Goal: Task Accomplishment & Management: Use online tool/utility

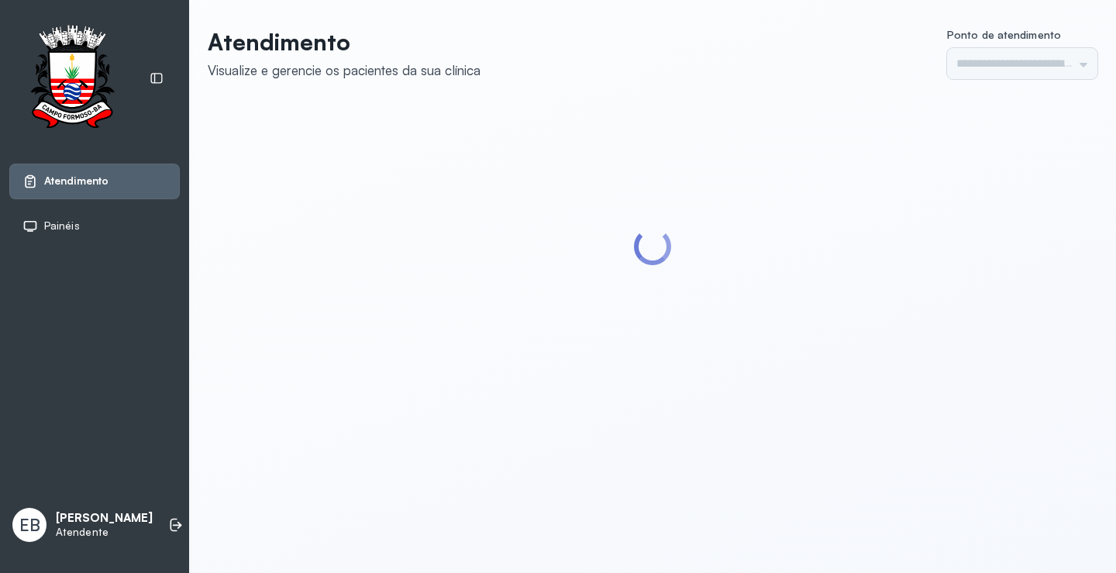
type input "*********"
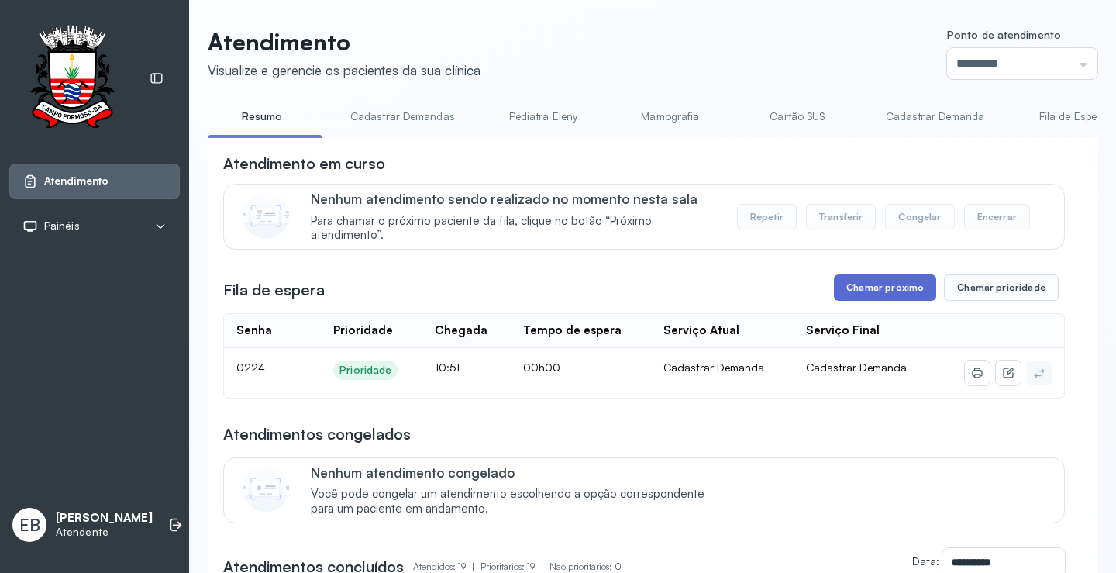
click at [891, 288] on button "Chamar próximo" at bounding box center [885, 287] width 102 height 26
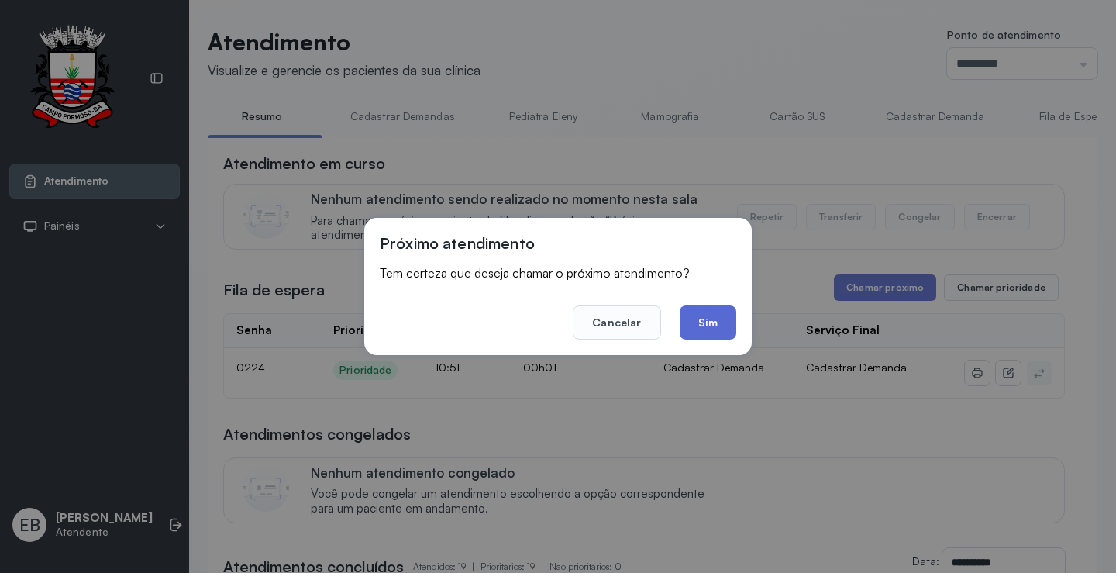
click at [708, 312] on button "Sim" at bounding box center [708, 322] width 57 height 34
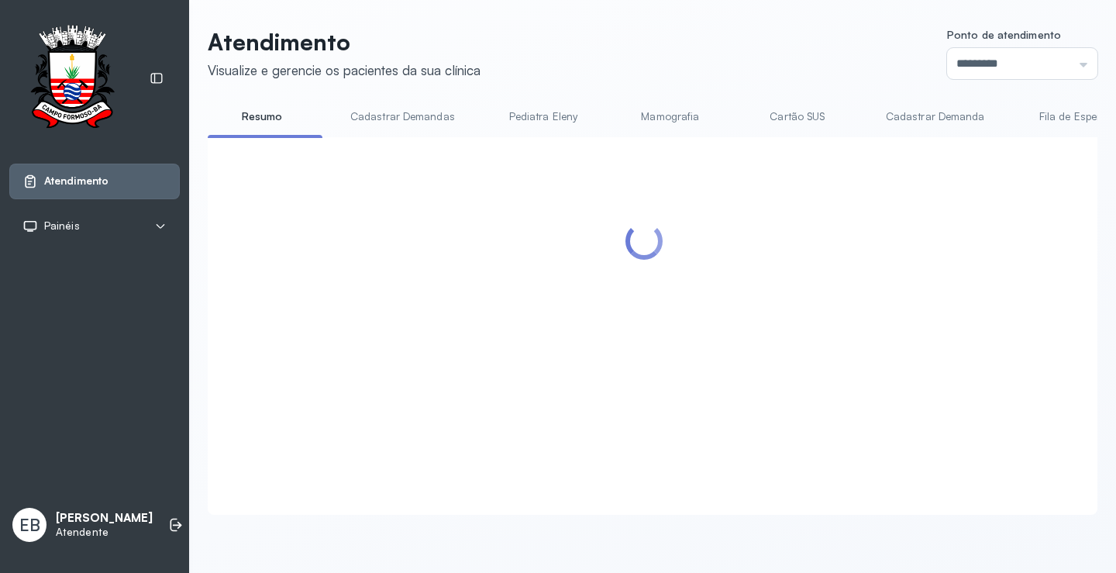
scroll to position [155, 0]
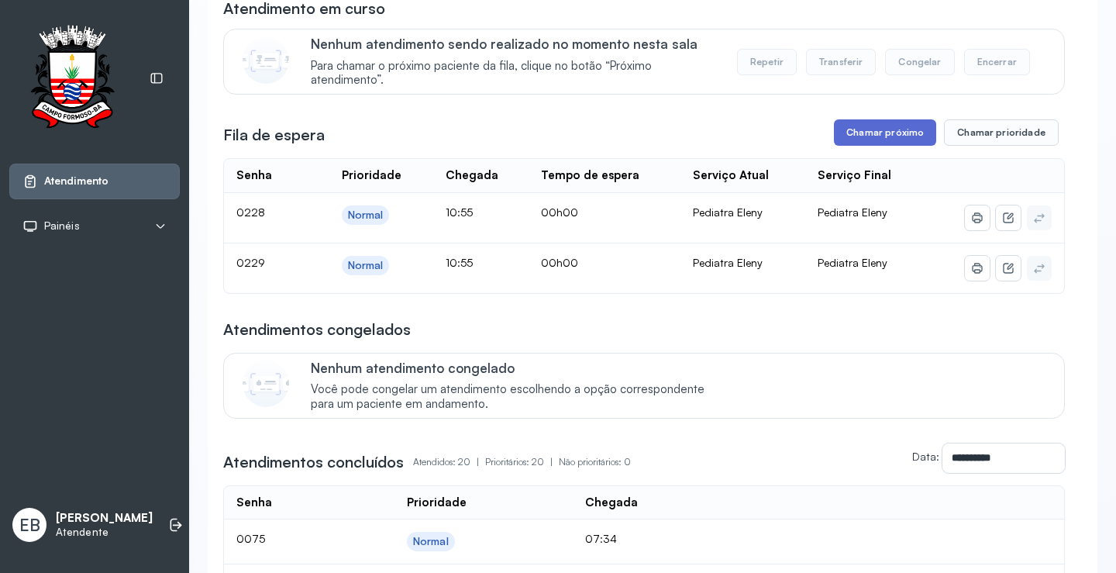
click at [855, 140] on button "Chamar próximo" at bounding box center [885, 132] width 102 height 26
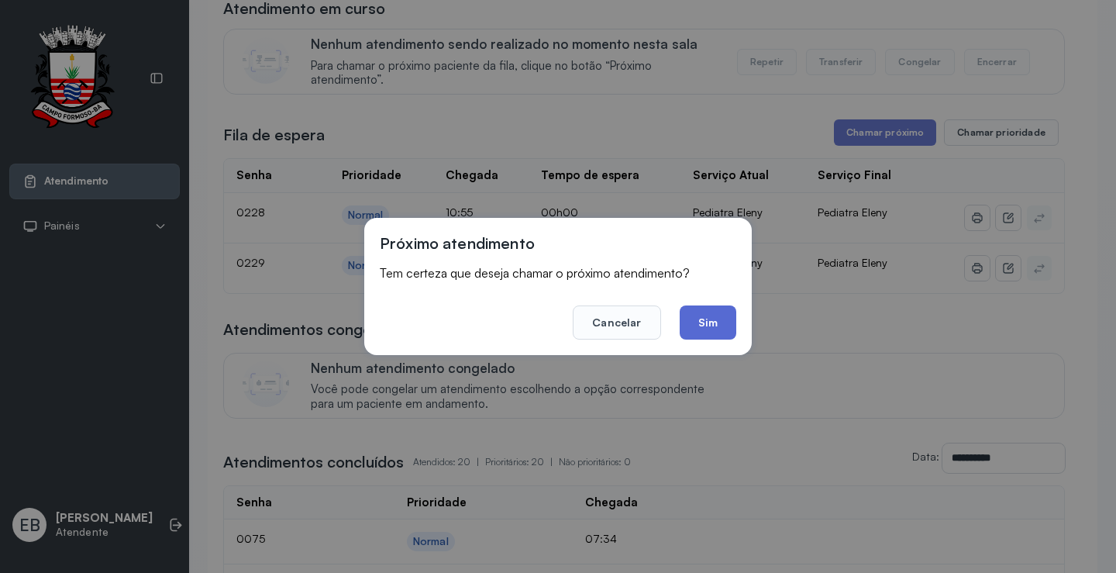
click at [728, 319] on button "Sim" at bounding box center [708, 322] width 57 height 34
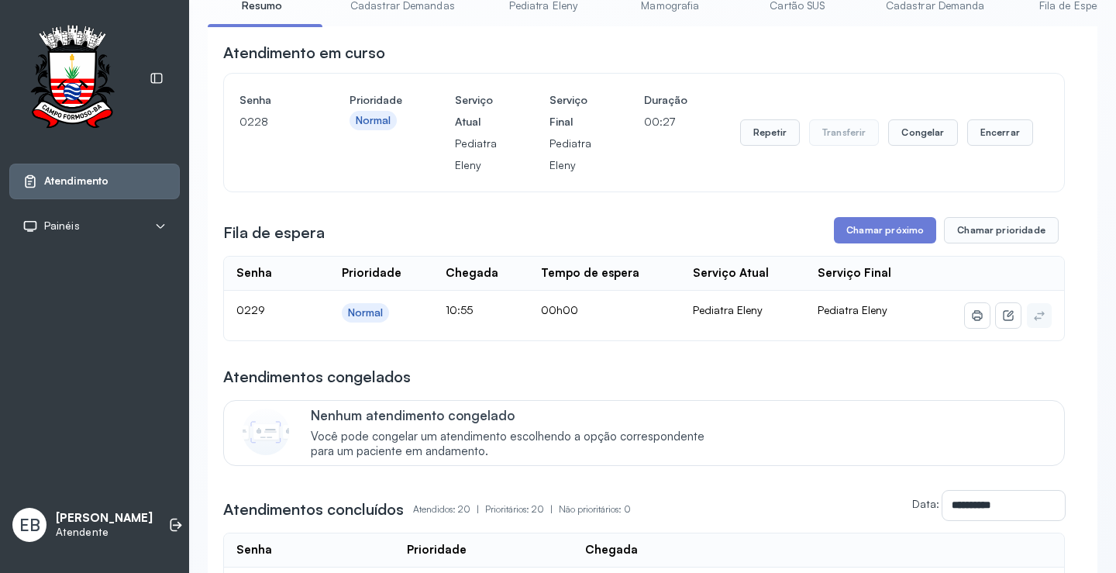
scroll to position [77, 0]
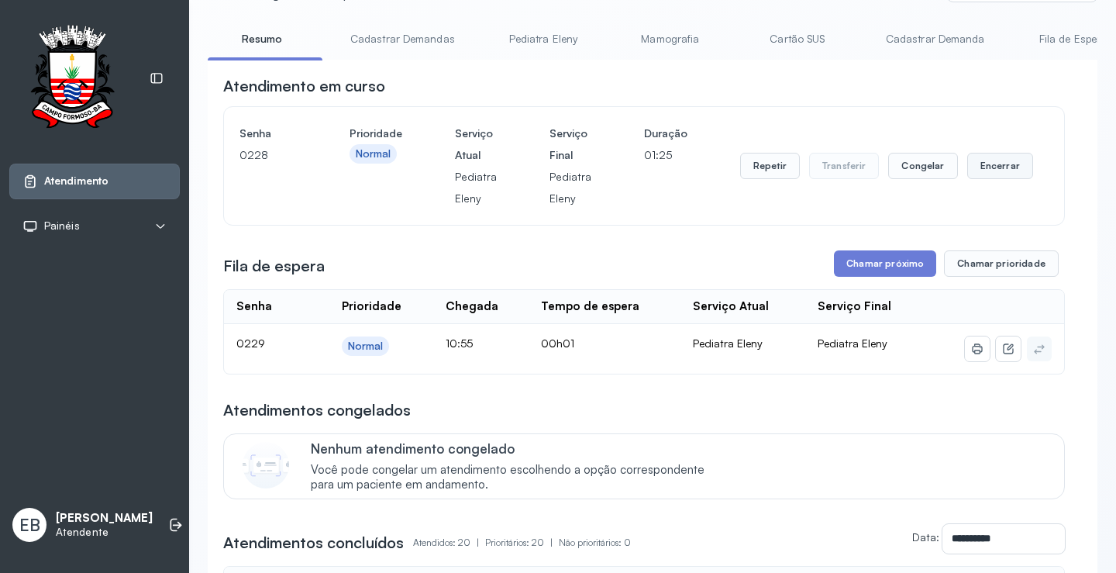
click at [984, 170] on button "Encerrar" at bounding box center [1000, 166] width 66 height 26
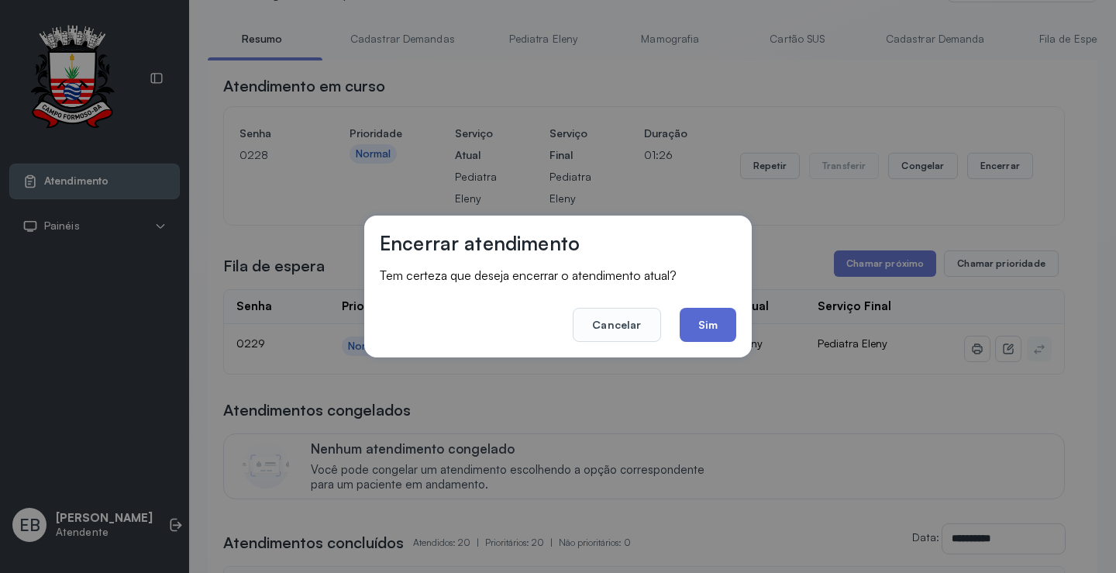
click at [700, 326] on button "Sim" at bounding box center [708, 325] width 57 height 34
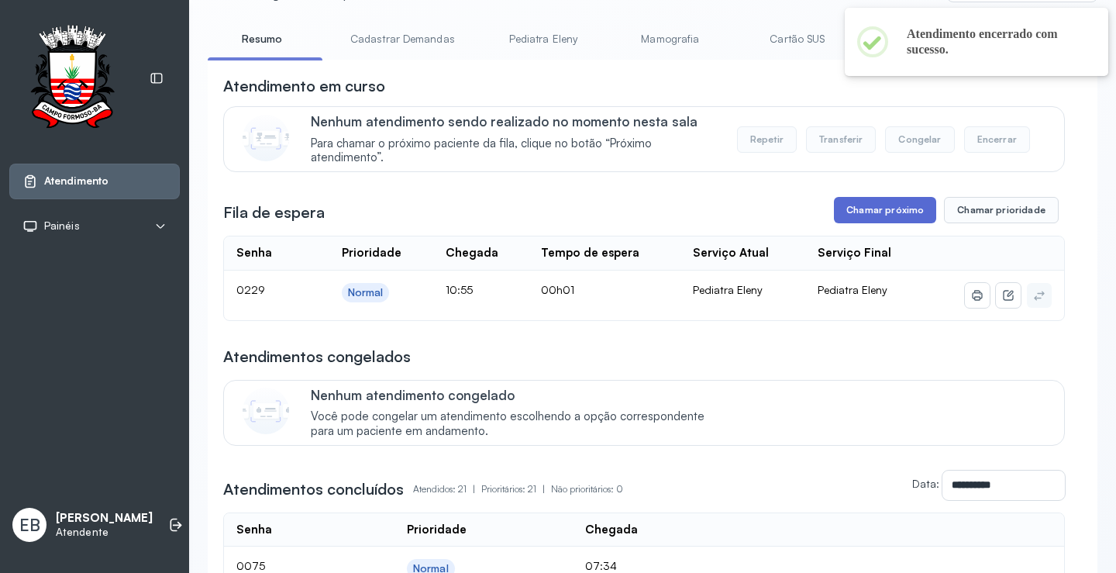
click at [888, 212] on button "Chamar próximo" at bounding box center [885, 210] width 102 height 26
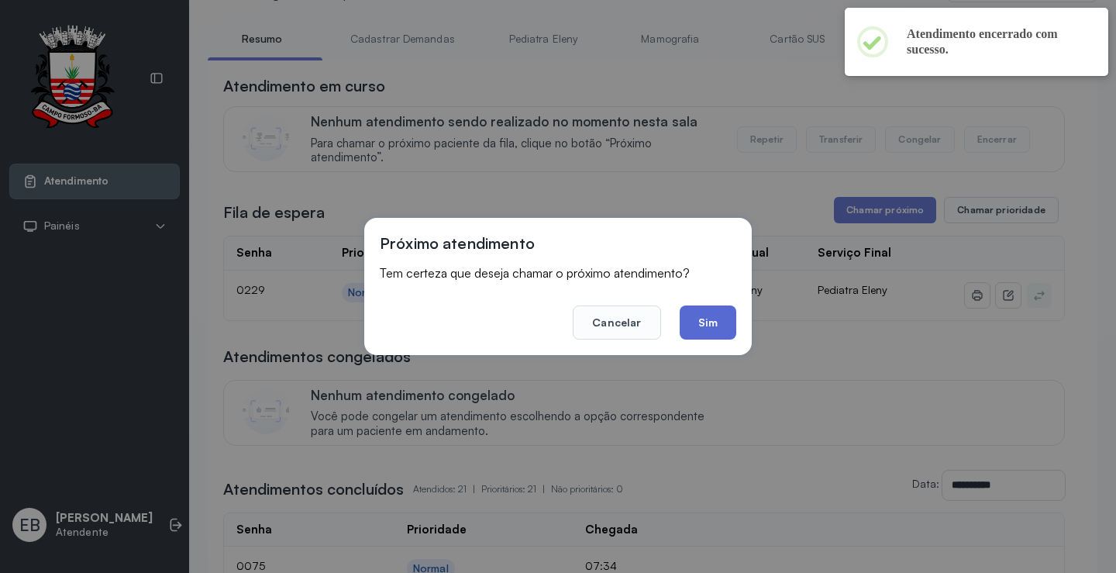
click at [711, 322] on button "Sim" at bounding box center [708, 322] width 57 height 34
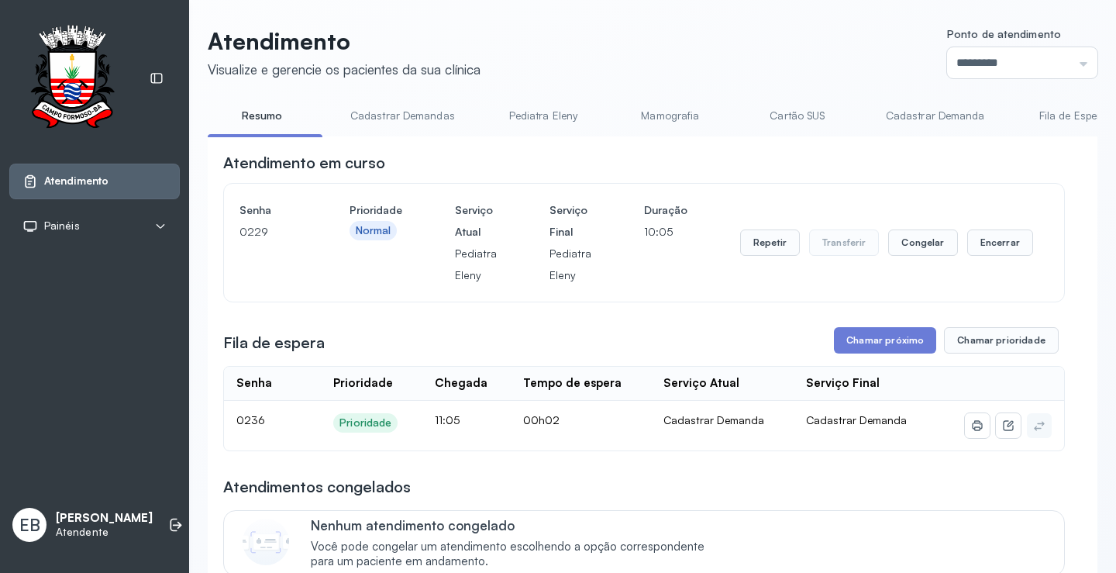
scroll to position [155, 0]
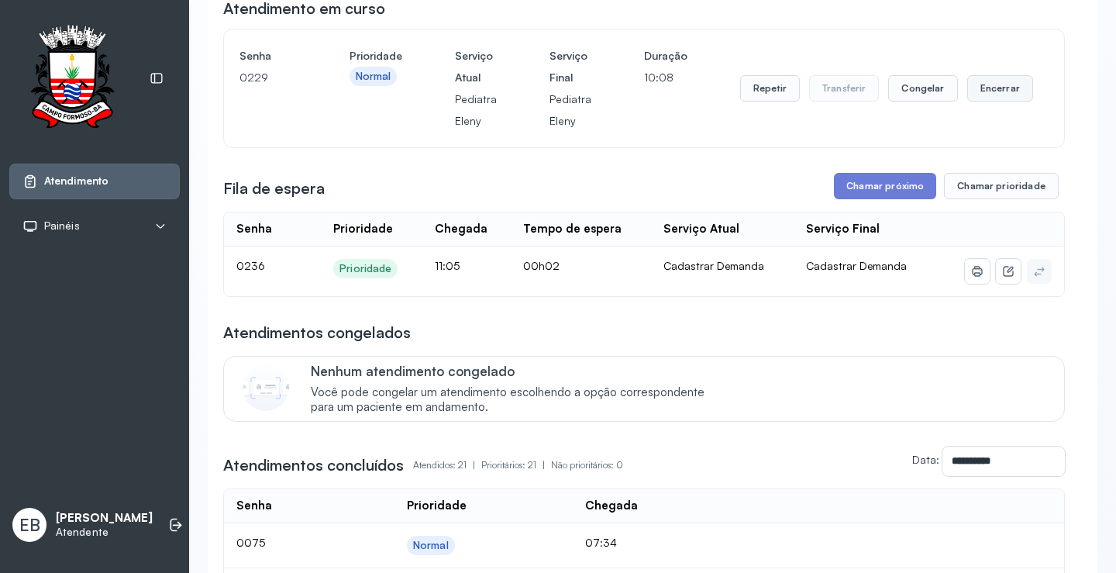
click at [997, 88] on button "Encerrar" at bounding box center [1000, 88] width 66 height 26
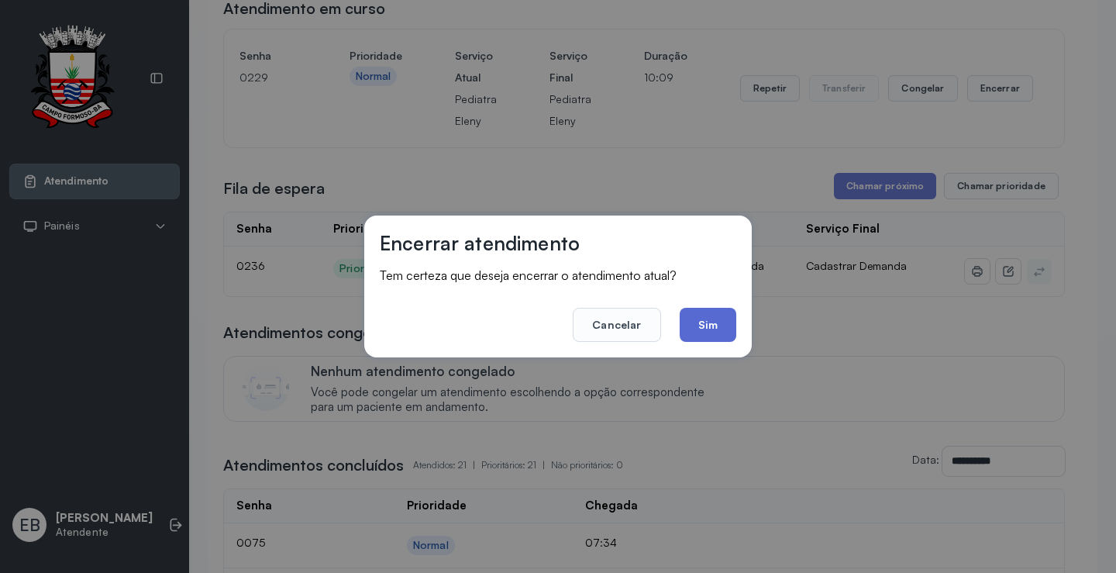
click at [718, 332] on button "Sim" at bounding box center [708, 325] width 57 height 34
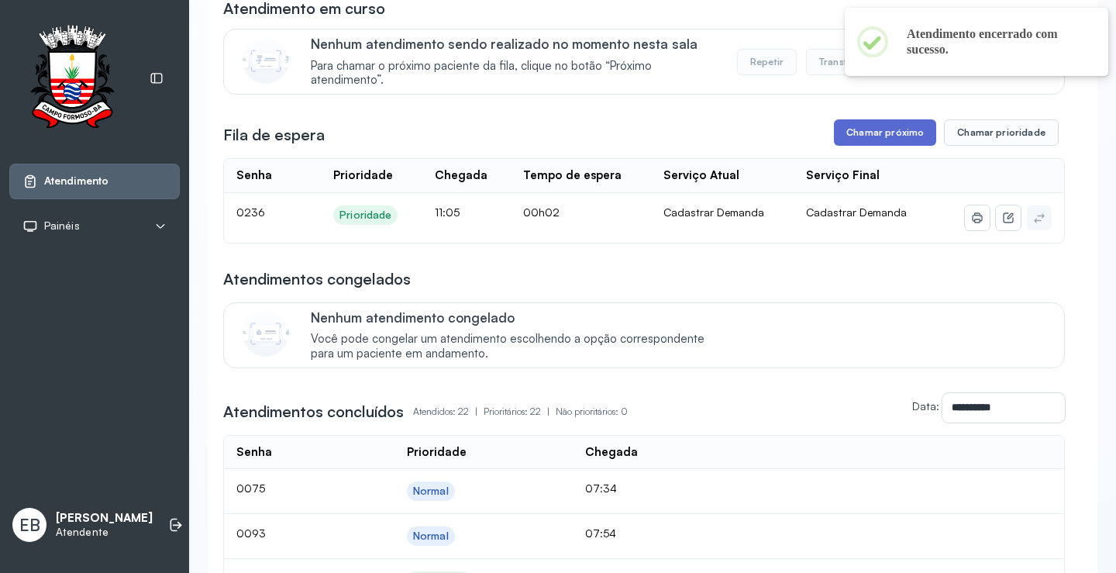
click at [874, 129] on button "Chamar próximo" at bounding box center [885, 132] width 102 height 26
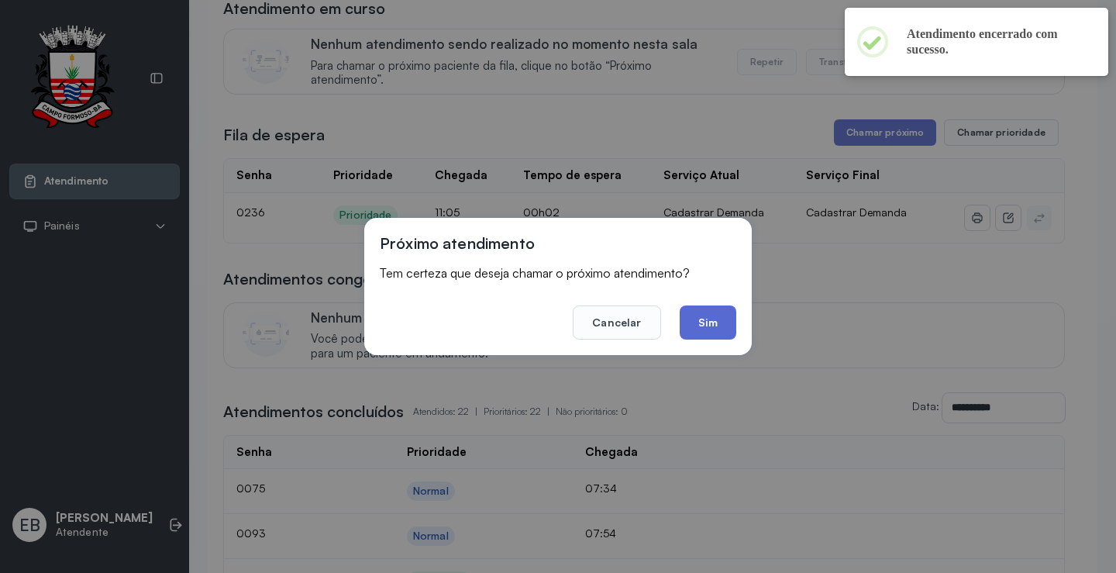
click at [712, 328] on button "Sim" at bounding box center [708, 322] width 57 height 34
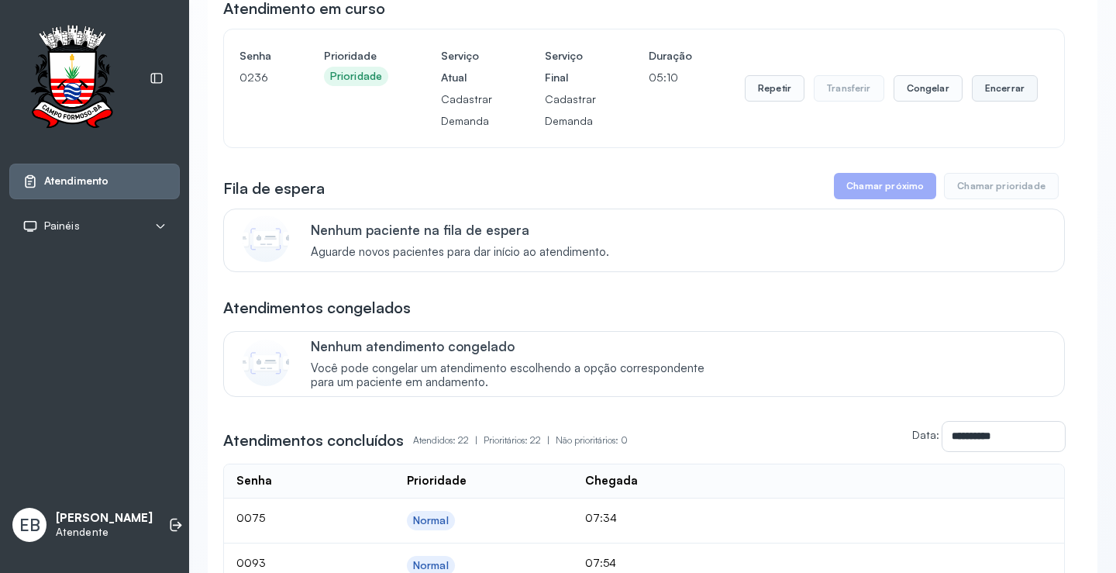
click at [1002, 97] on button "Encerrar" at bounding box center [1005, 88] width 66 height 26
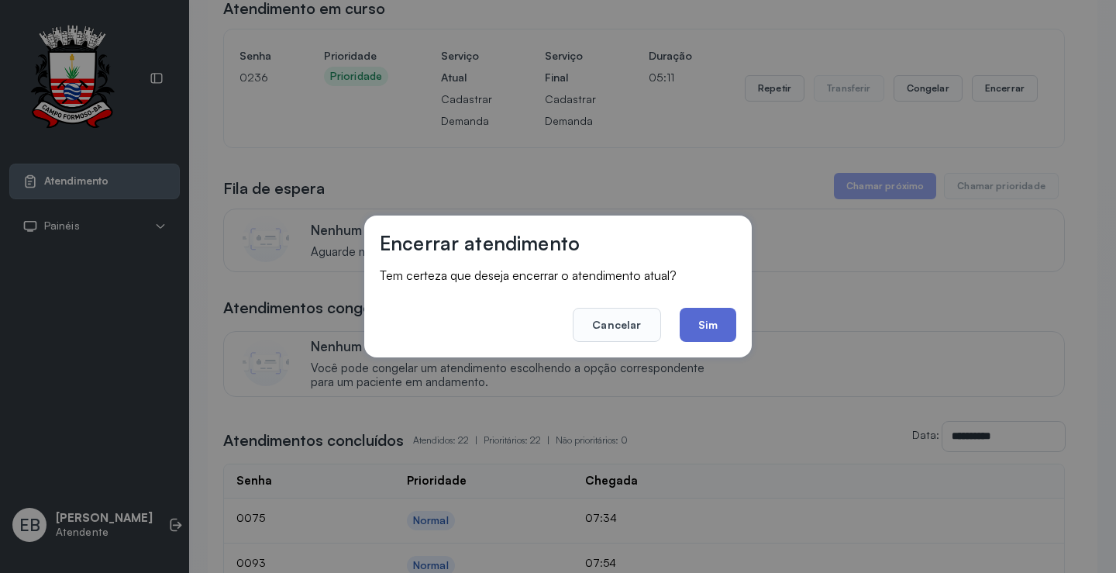
click at [711, 325] on button "Sim" at bounding box center [708, 325] width 57 height 34
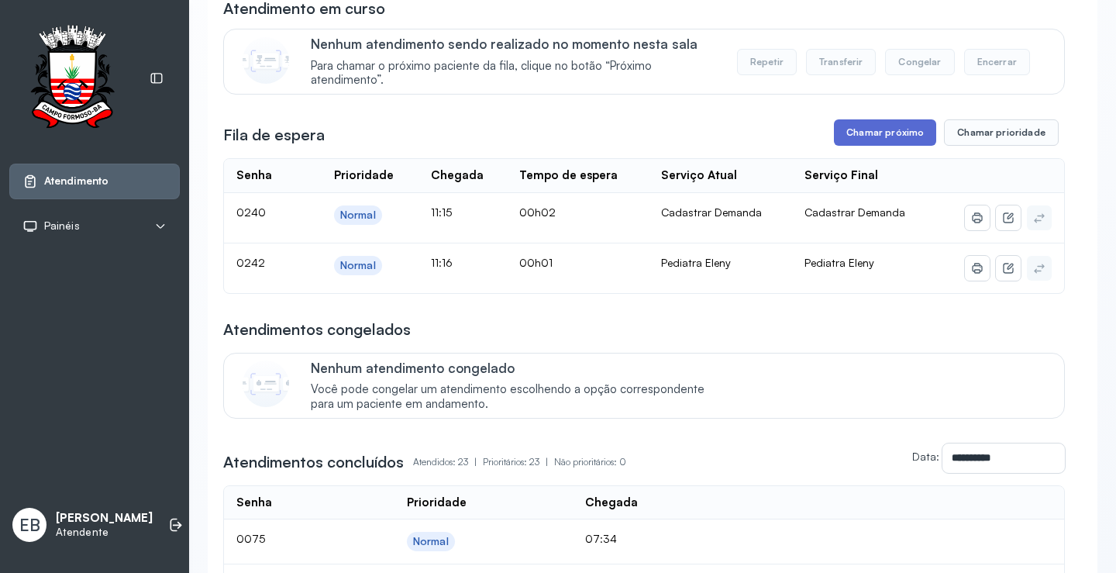
click at [878, 136] on button "Chamar próximo" at bounding box center [885, 132] width 102 height 26
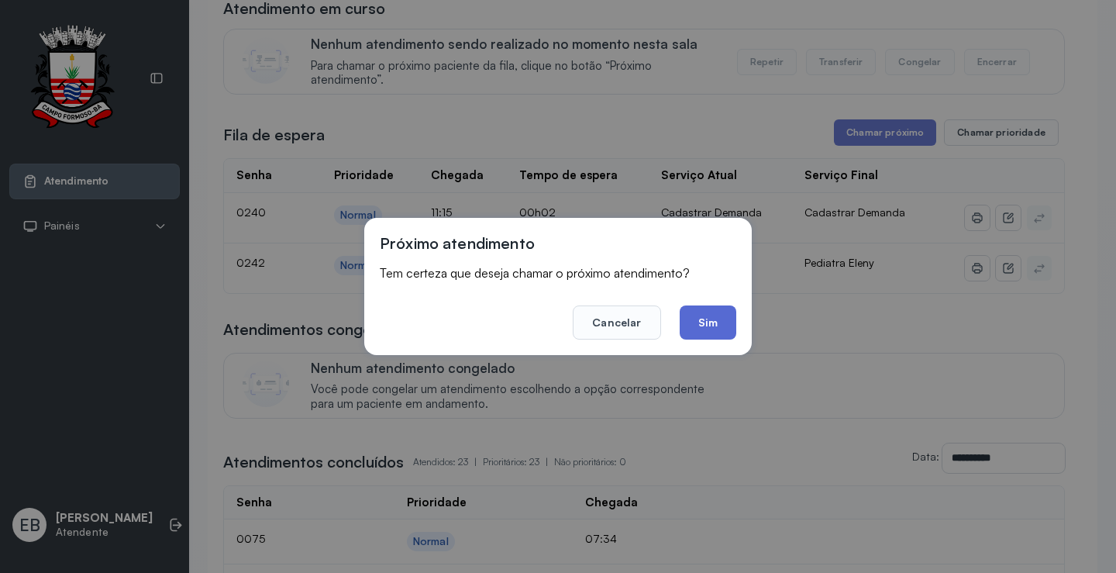
click at [716, 318] on button "Sim" at bounding box center [708, 322] width 57 height 34
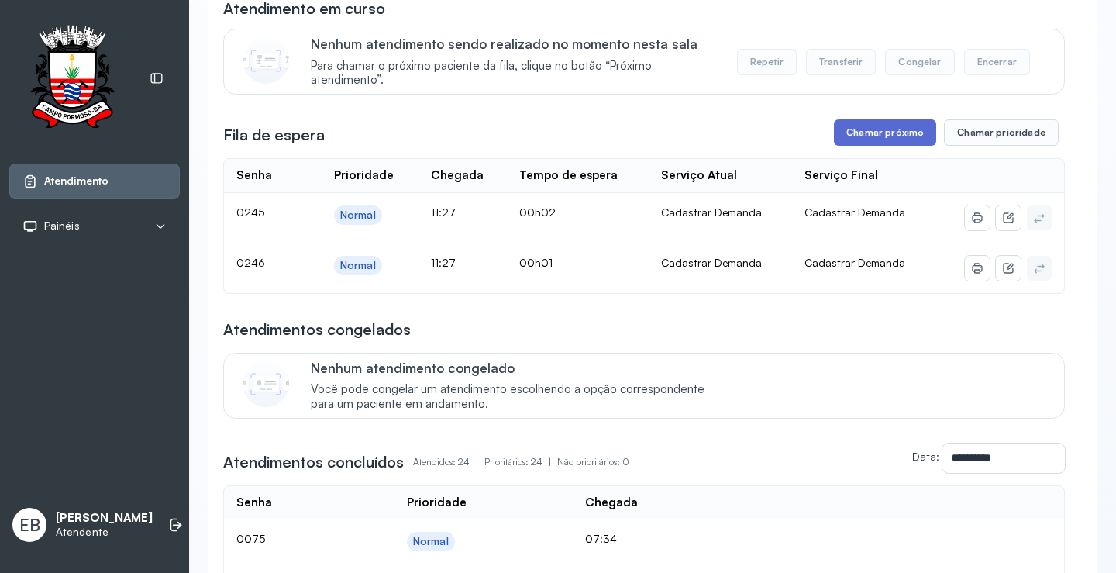
click at [878, 142] on button "Chamar próximo" at bounding box center [885, 132] width 102 height 26
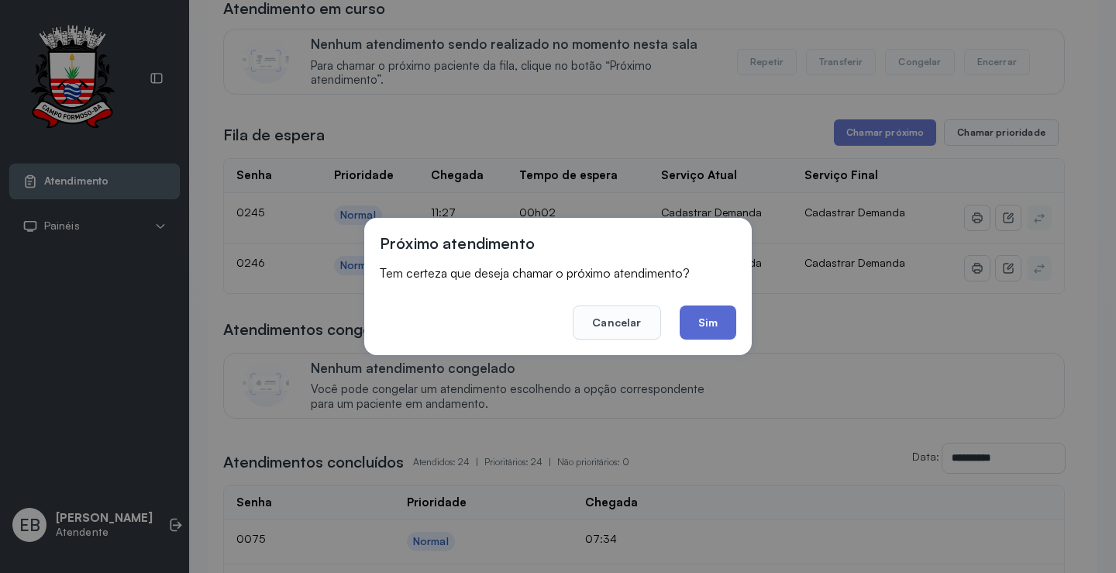
click at [719, 318] on button "Sim" at bounding box center [708, 322] width 57 height 34
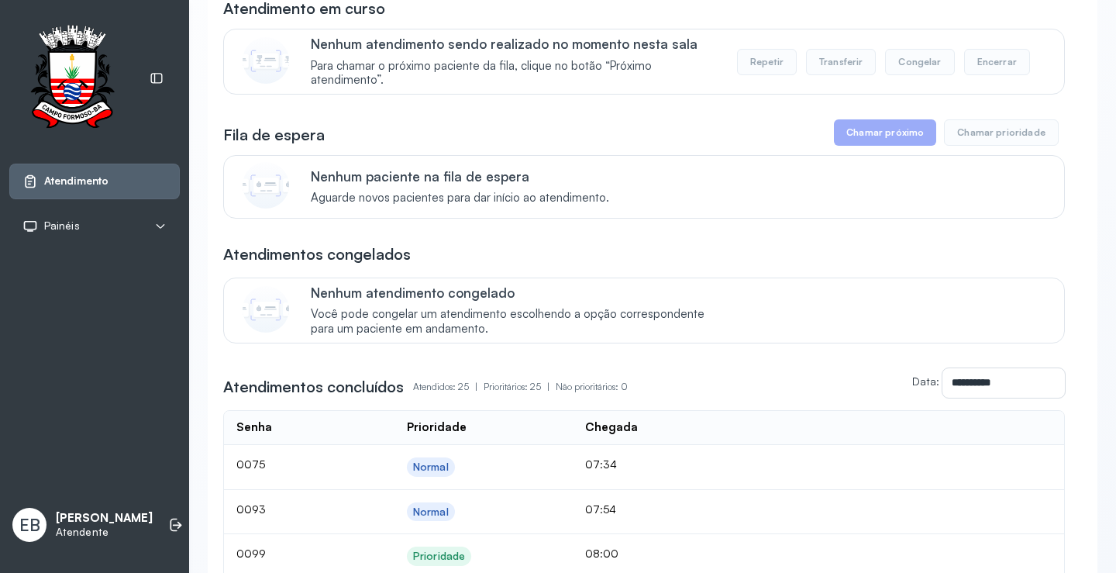
scroll to position [0, 0]
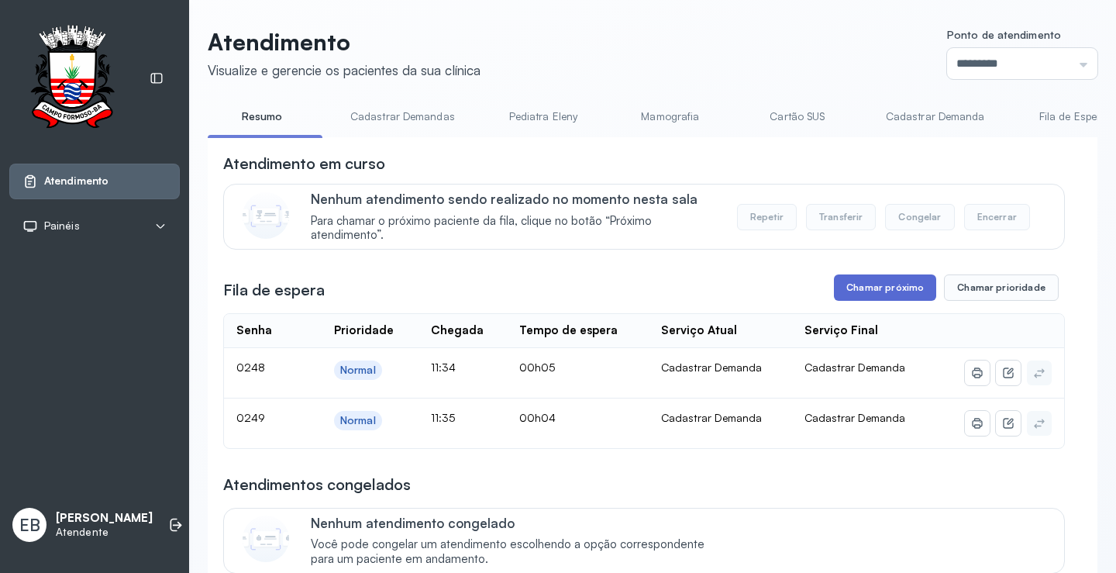
click at [905, 286] on button "Chamar próximo" at bounding box center [885, 287] width 102 height 26
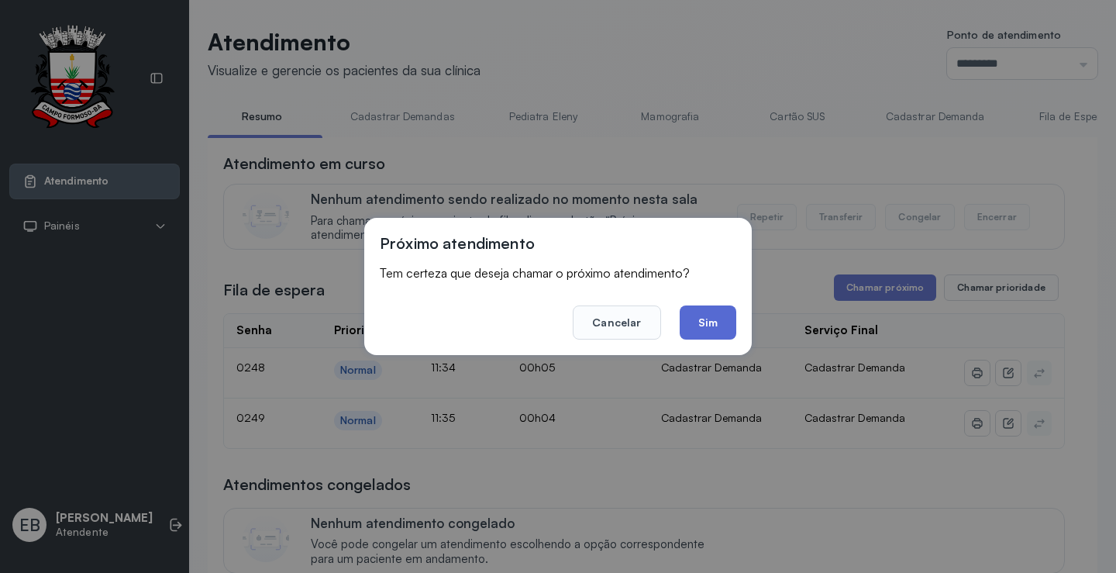
click at [701, 325] on button "Sim" at bounding box center [708, 322] width 57 height 34
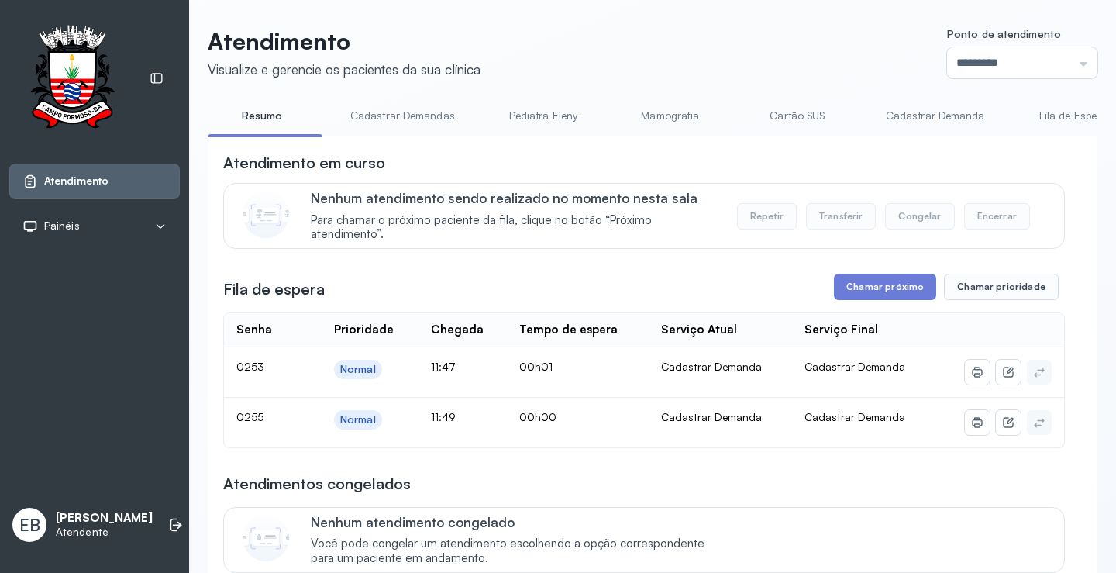
scroll to position [542, 0]
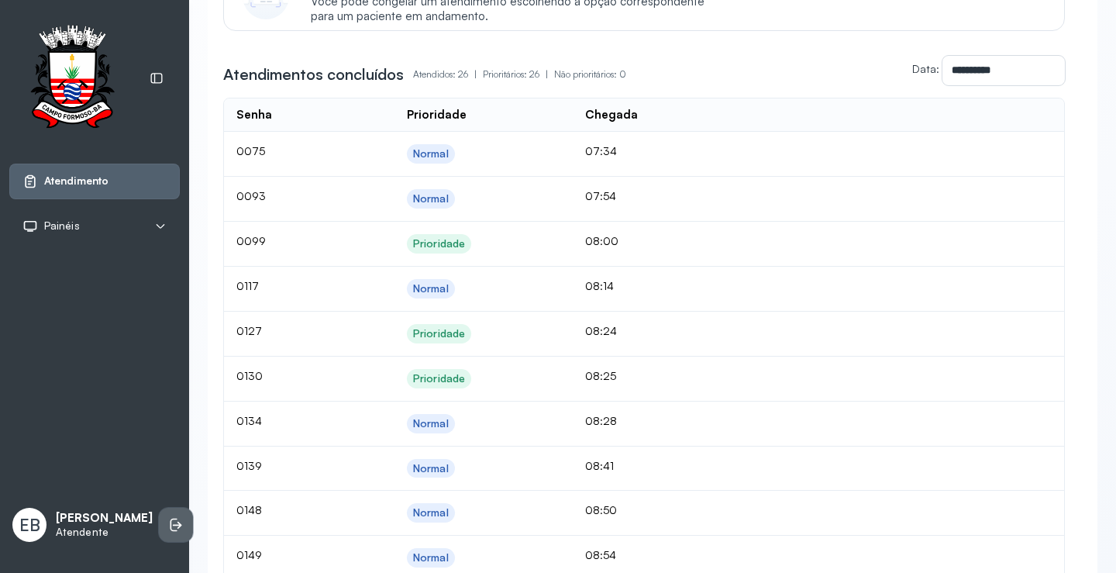
click at [168, 521] on icon at bounding box center [175, 524] width 15 height 15
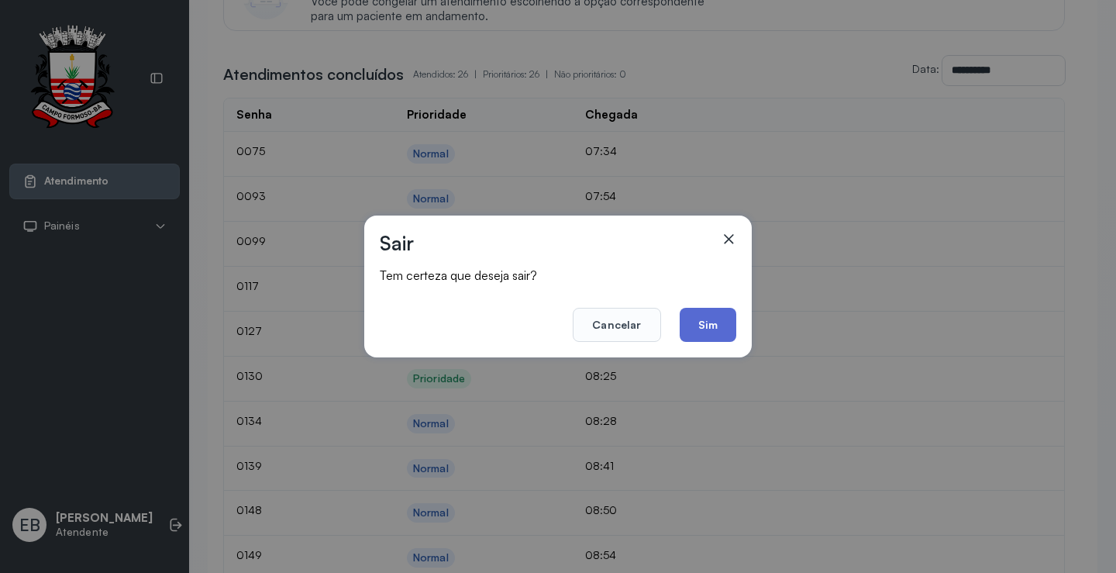
click at [716, 321] on button "Sim" at bounding box center [708, 325] width 57 height 34
